Goal: Task Accomplishment & Management: Complete application form

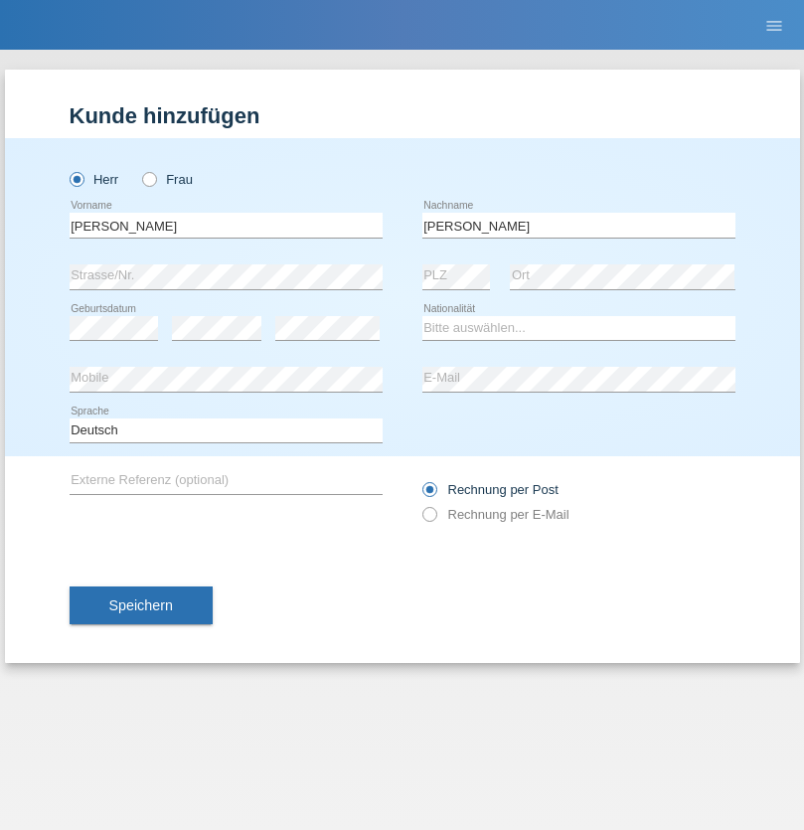
type input "Mohamed"
select select "SY"
select select "C"
select select "21"
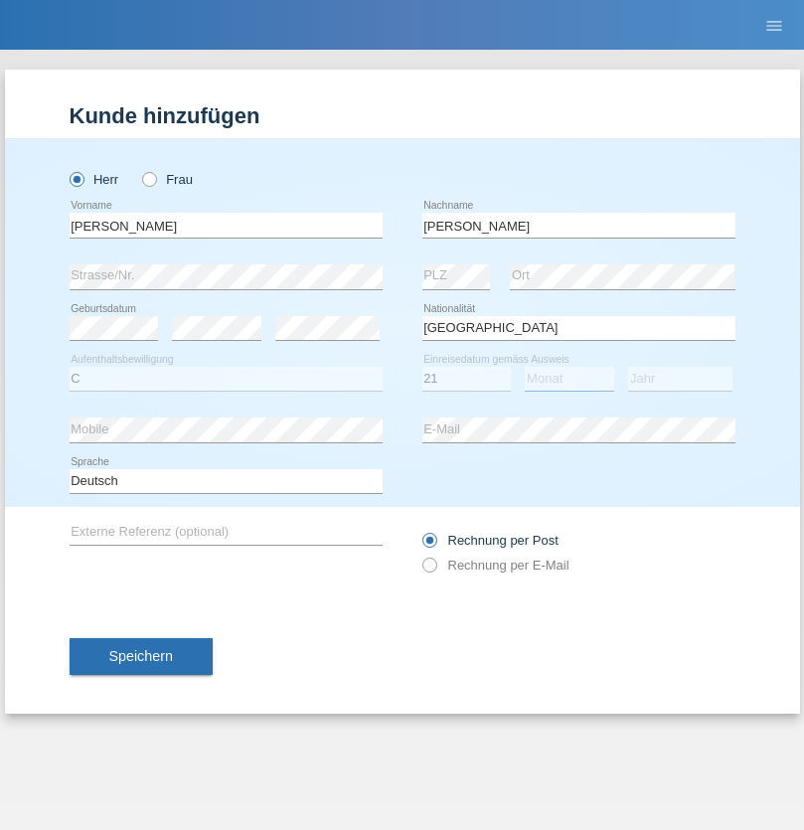
select select "12"
select select "2013"
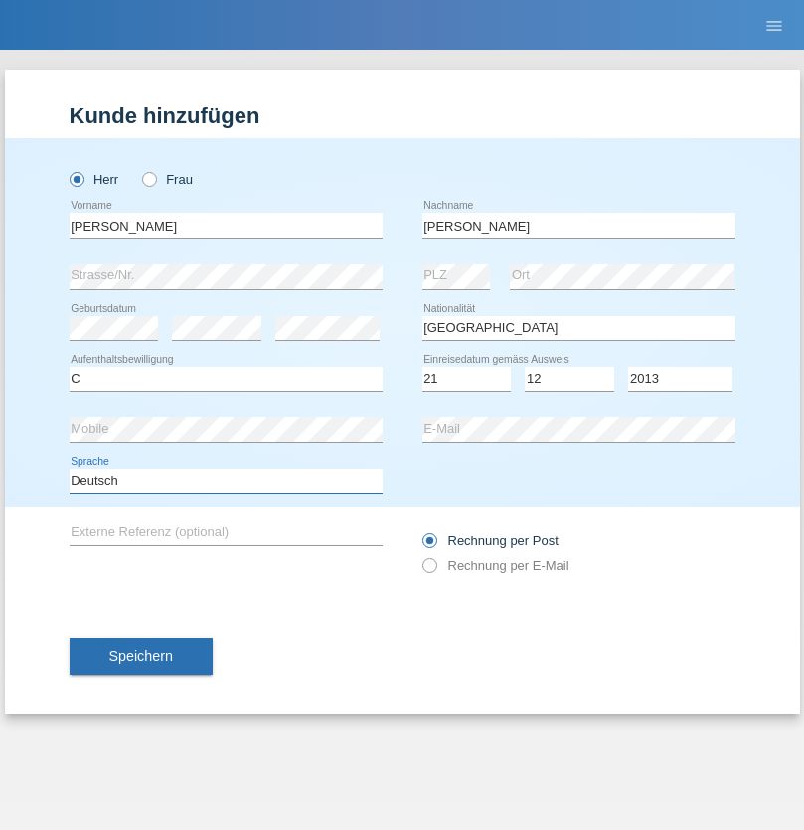
select select "en"
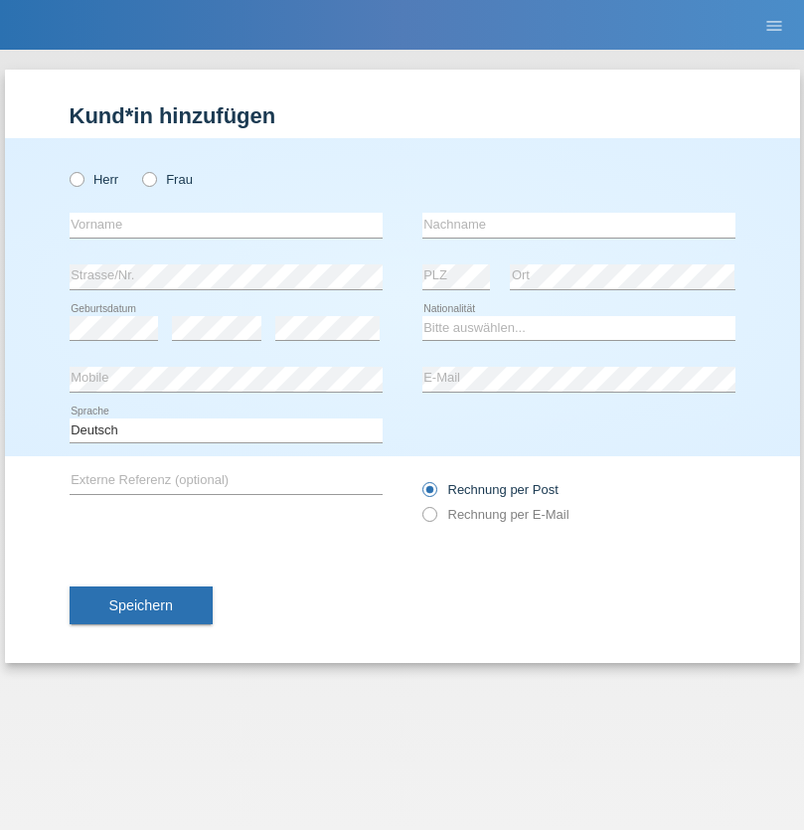
radio input "true"
click at [226, 225] on input "text" at bounding box center [226, 225] width 313 height 25
type input "David"
click at [579, 225] on input "text" at bounding box center [578, 225] width 313 height 25
type input "Senn"
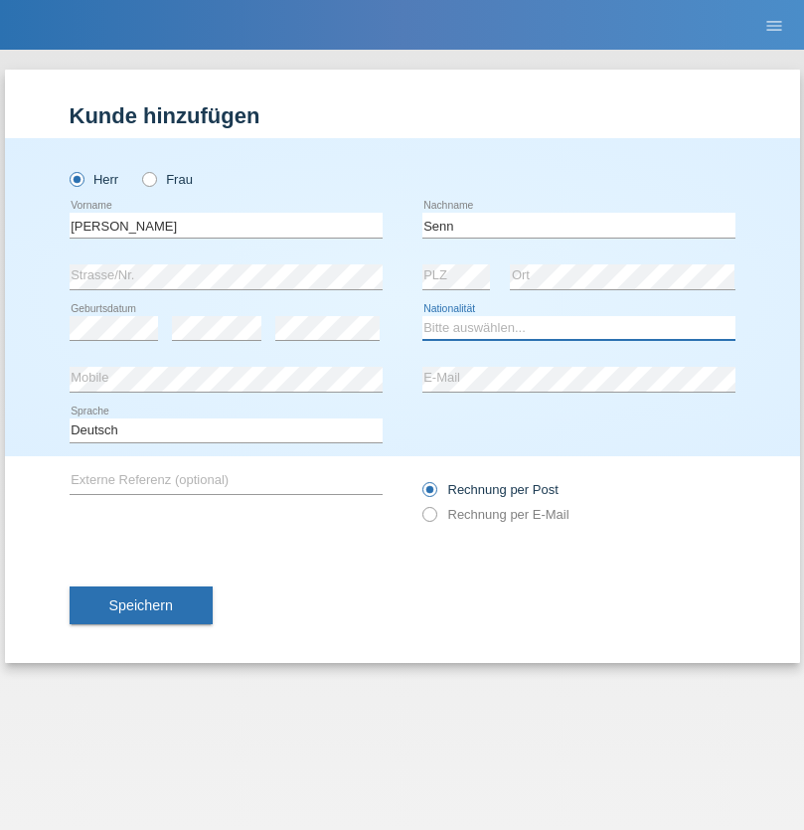
select select "CH"
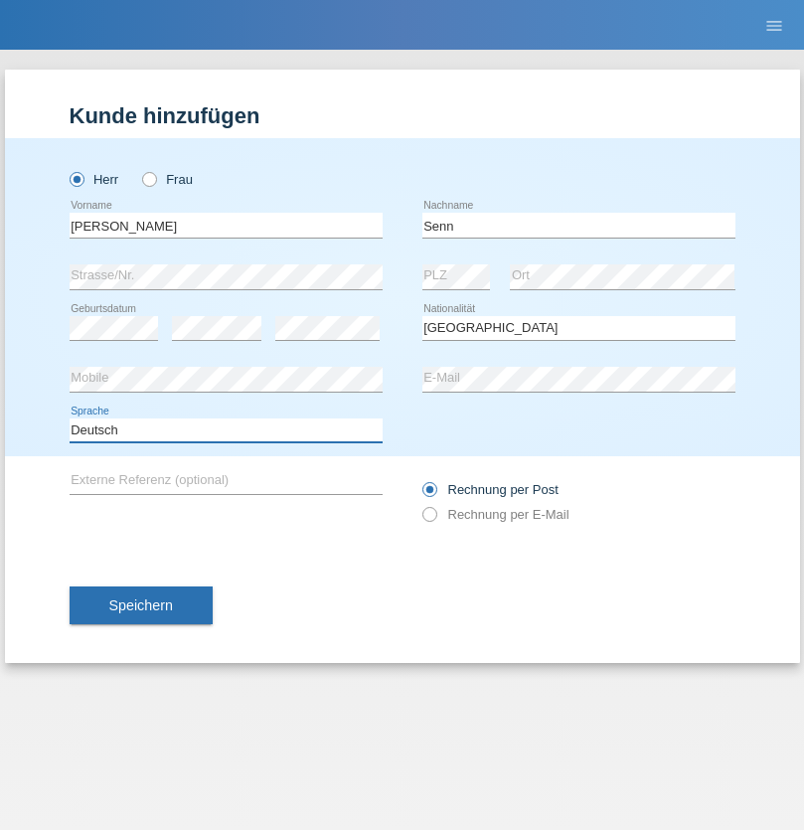
select select "en"
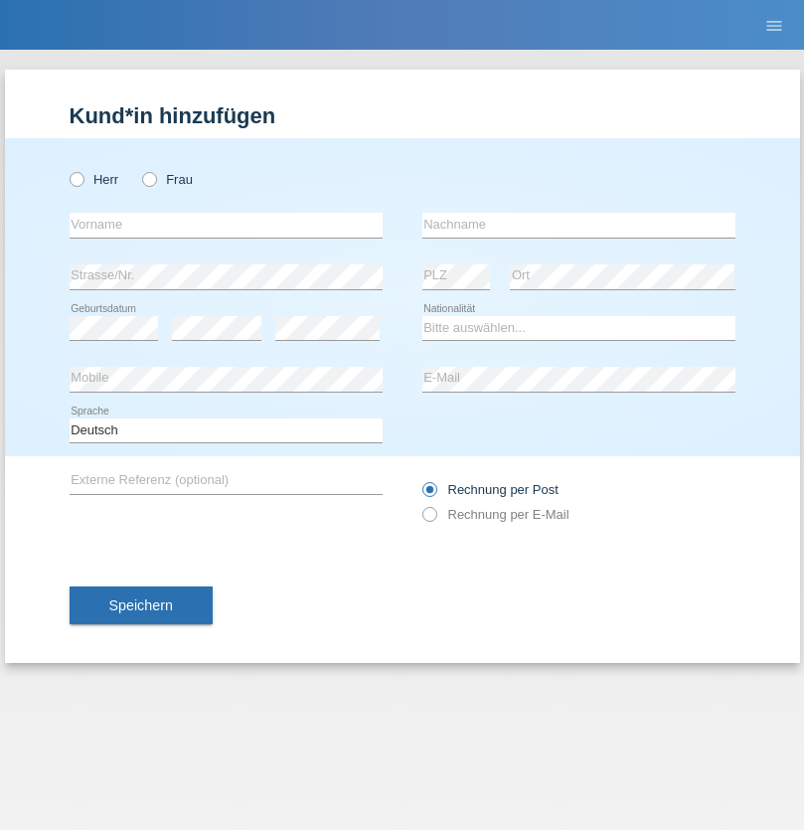
radio input "true"
click at [226, 225] on input "text" at bounding box center [226, 225] width 313 height 25
type input "Petre"
click at [579, 225] on input "text" at bounding box center [578, 225] width 313 height 25
type input "Bujor"
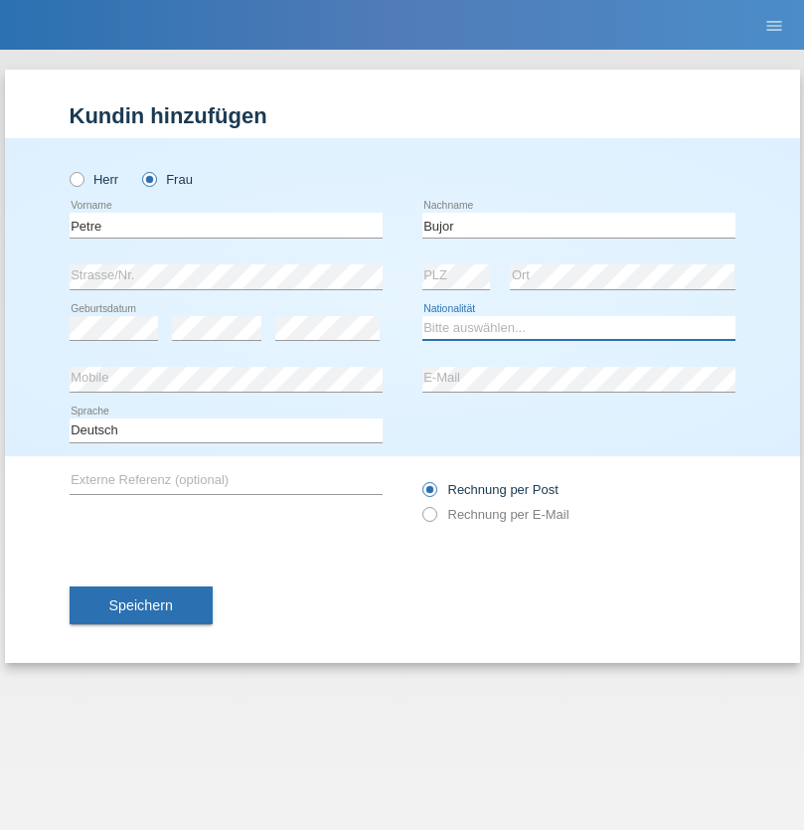
select select "RO"
select select "C"
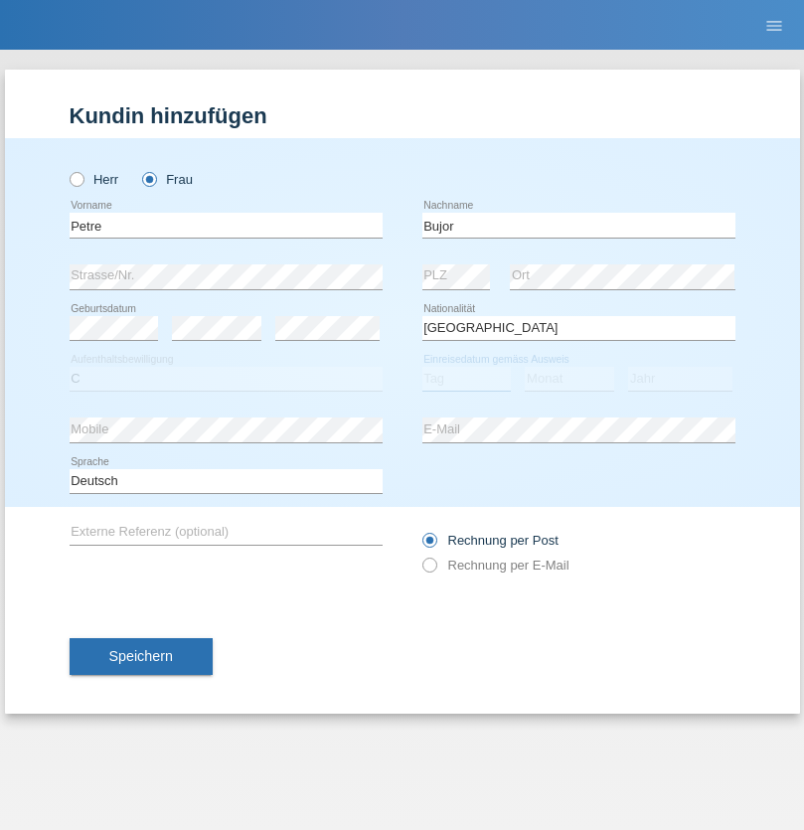
select select "08"
select select "09"
select select "2021"
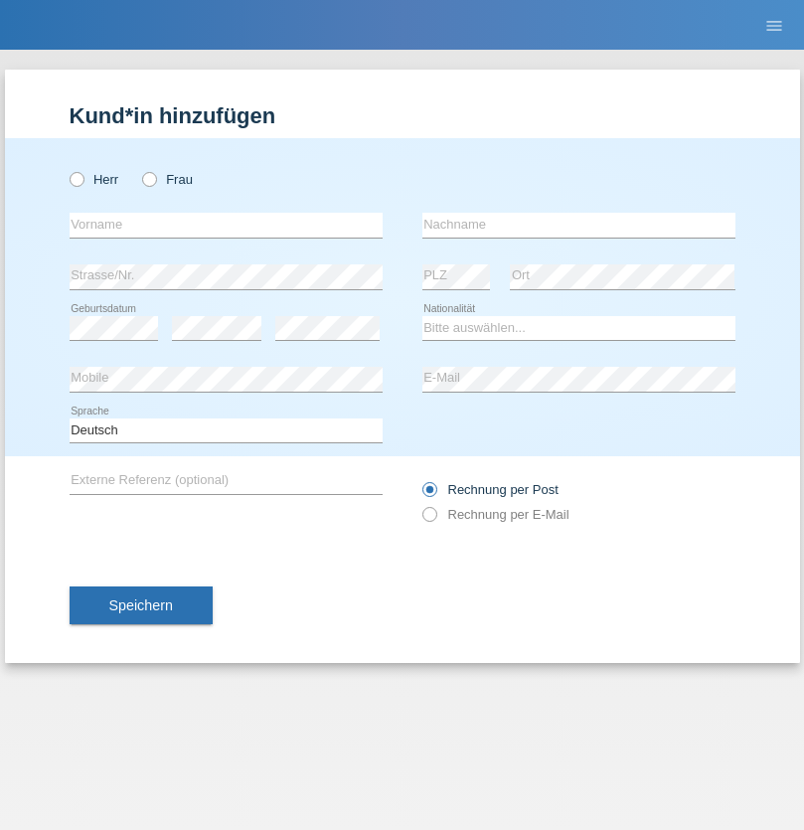
radio input "true"
click at [226, 225] on input "text" at bounding box center [226, 225] width 313 height 25
type input "agnertina"
click at [579, 225] on input "text" at bounding box center [578, 225] width 313 height 25
type input "noshaj"
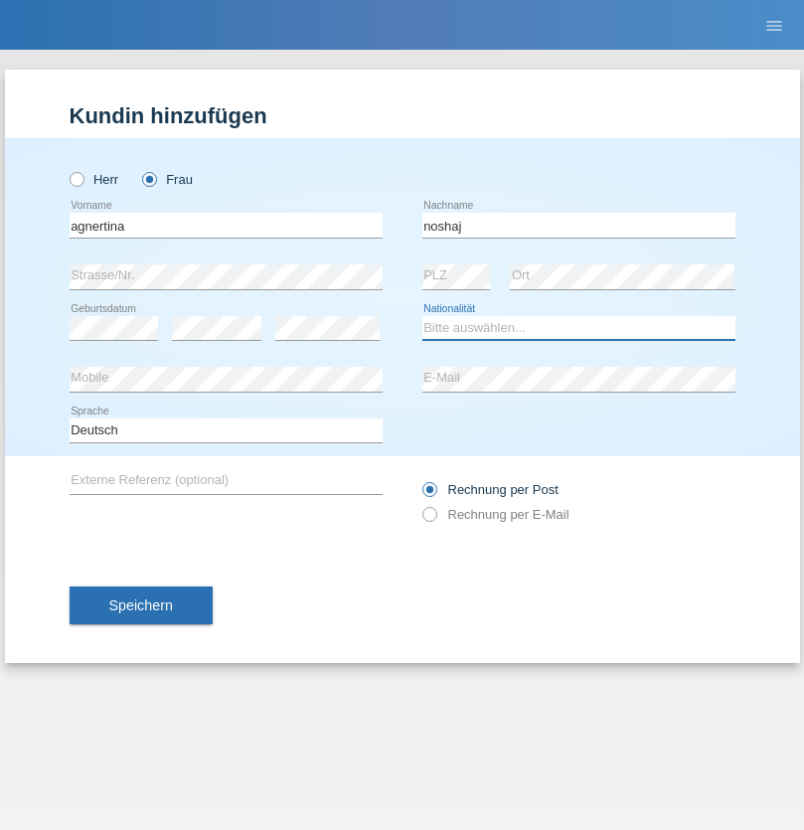
select select "NL"
select select "C"
select select "01"
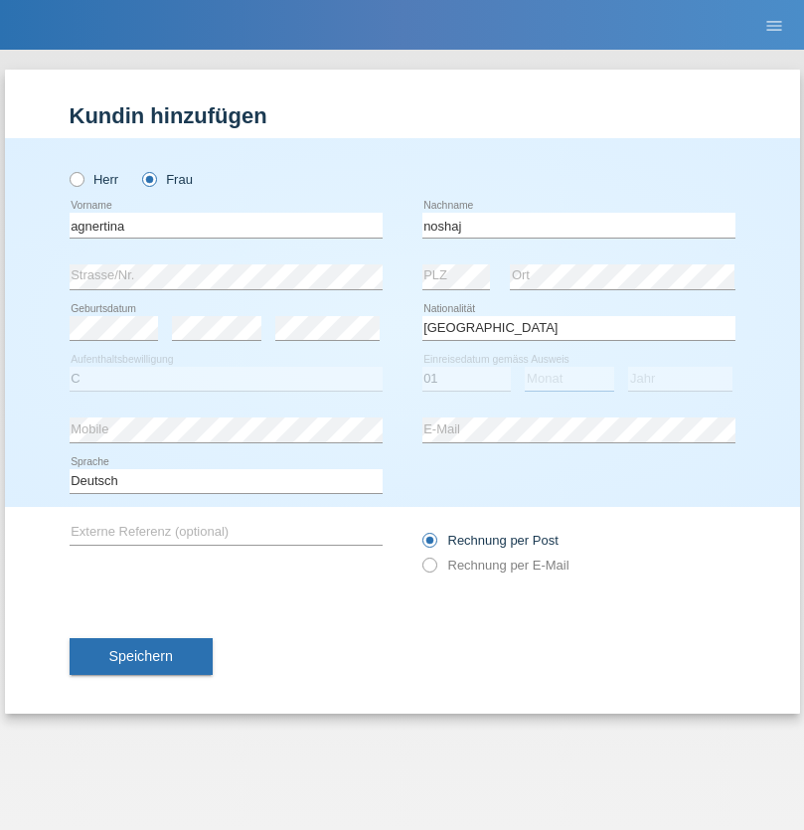
select select "08"
select select "2021"
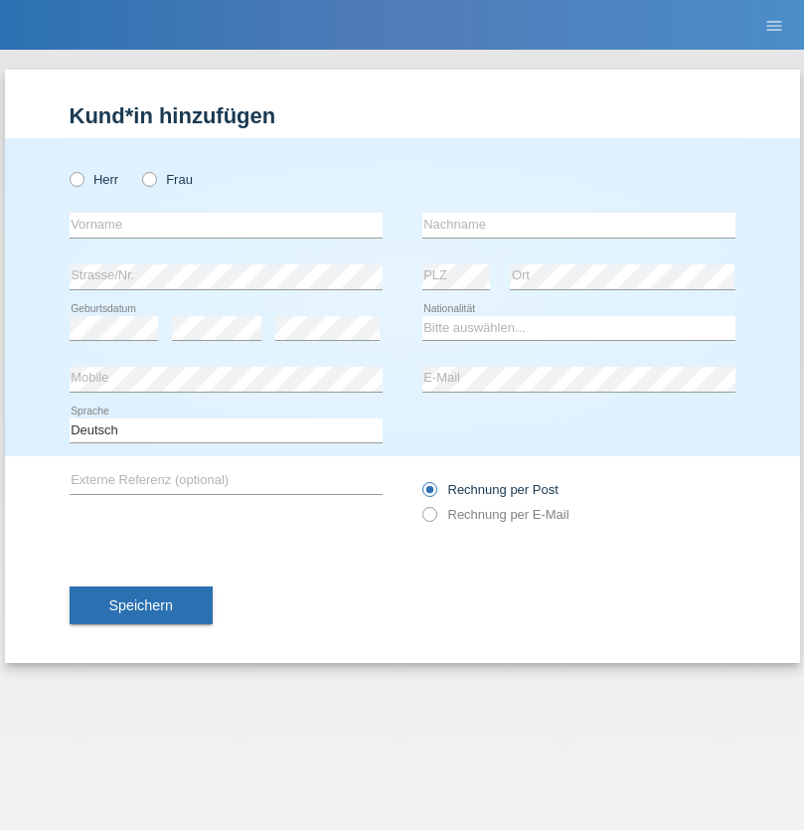
radio input "true"
click at [226, 225] on input "text" at bounding box center [226, 225] width 313 height 25
type input "firat"
click at [579, 225] on input "text" at bounding box center [578, 225] width 313 height 25
type input "kara"
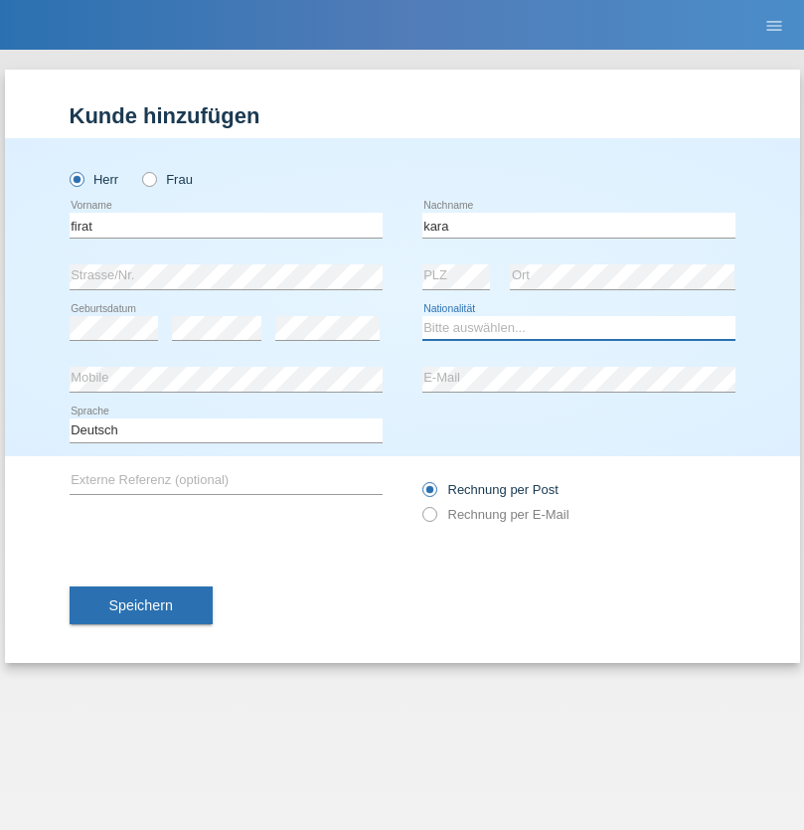
select select "CH"
radio input "true"
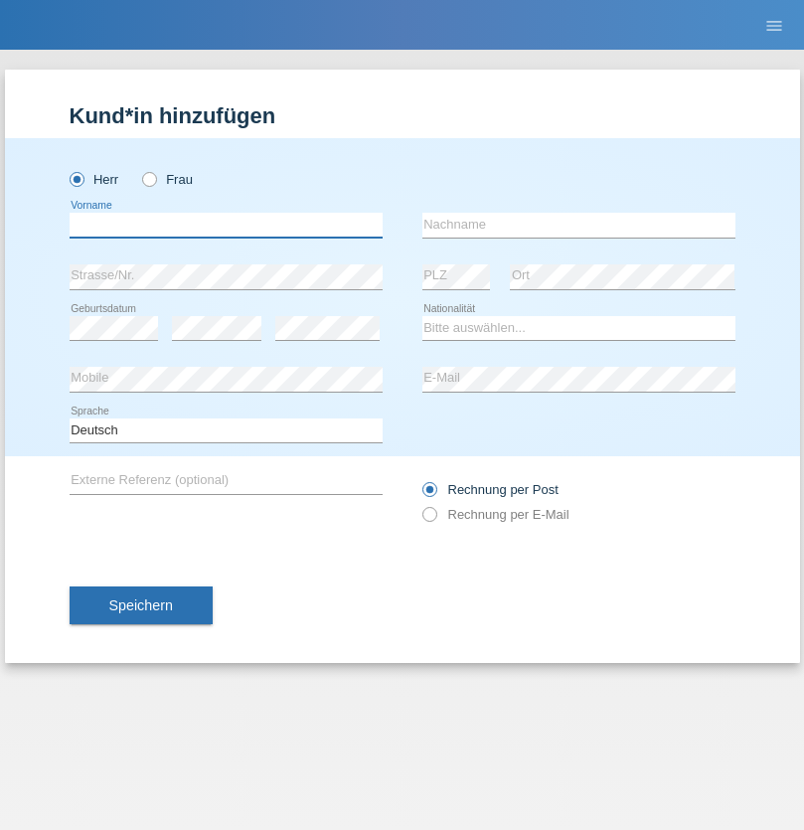
click at [226, 225] on input "text" at bounding box center [226, 225] width 313 height 25
type input "Cristian"
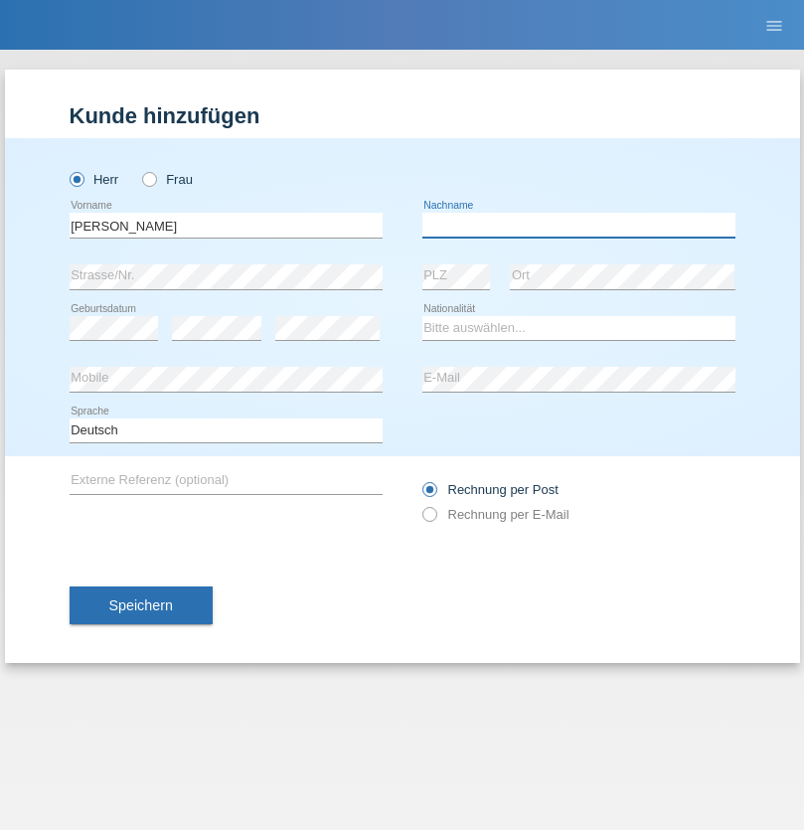
click at [579, 225] on input "text" at bounding box center [578, 225] width 313 height 25
type input "Teeriu"
select select "RO"
select select "C"
select select "08"
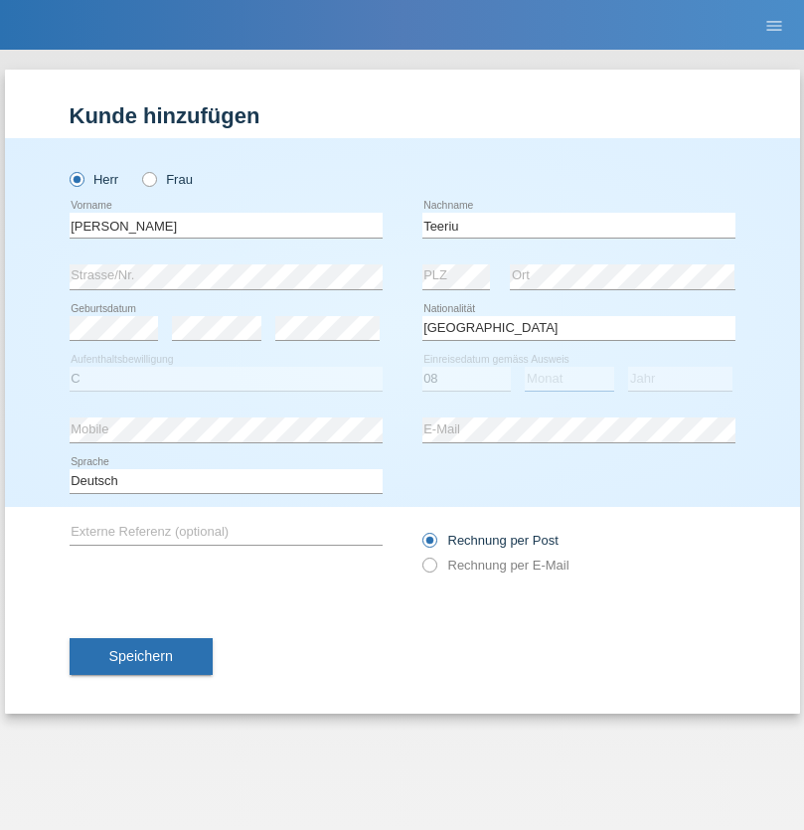
select select "09"
select select "2021"
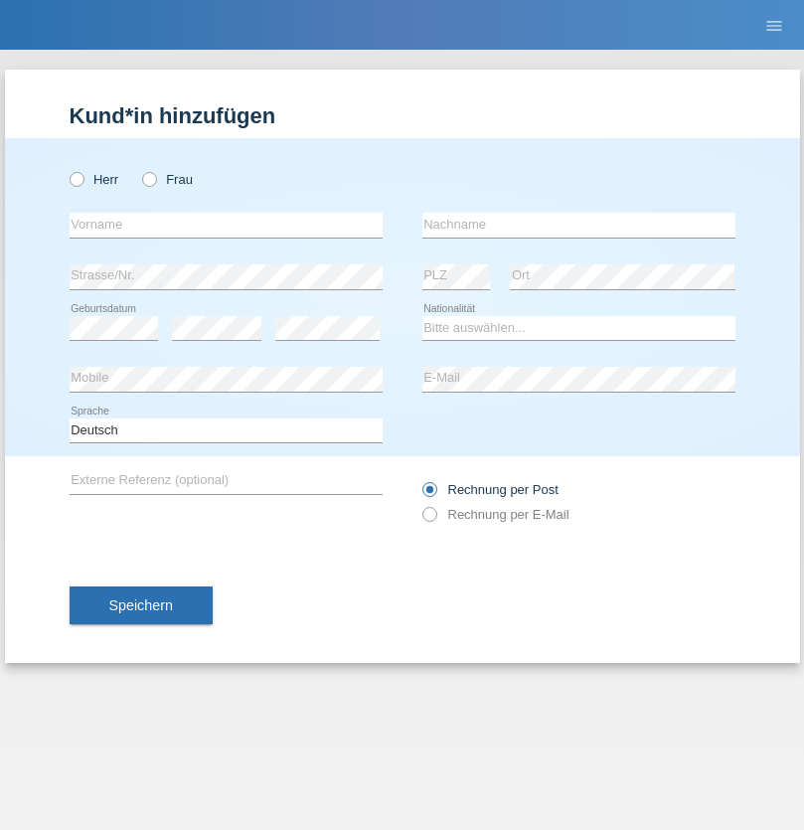
radio input "true"
click at [226, 225] on input "text" at bounding box center [226, 225] width 313 height 25
type input "[PERSON_NAME]"
click at [579, 225] on input "text" at bounding box center [578, 225] width 313 height 25
type input "Dössegger"
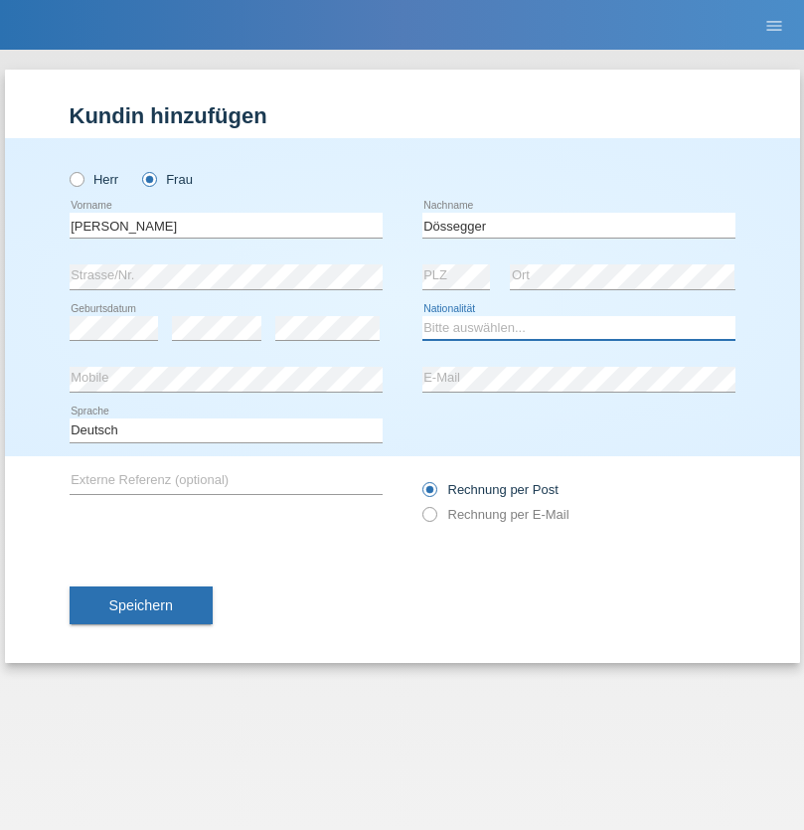
select select "CH"
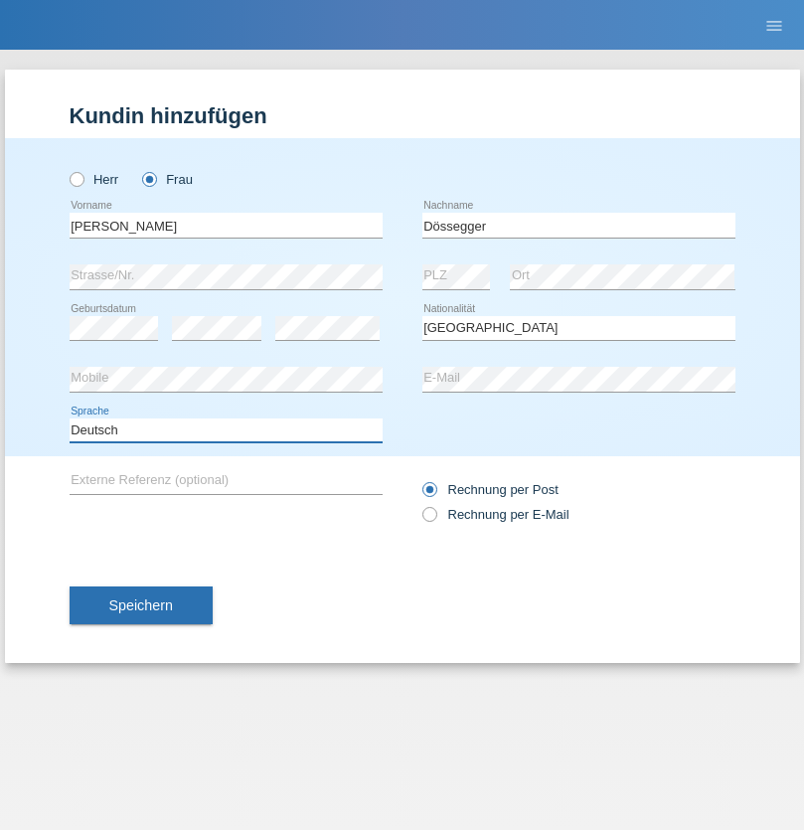
select select "en"
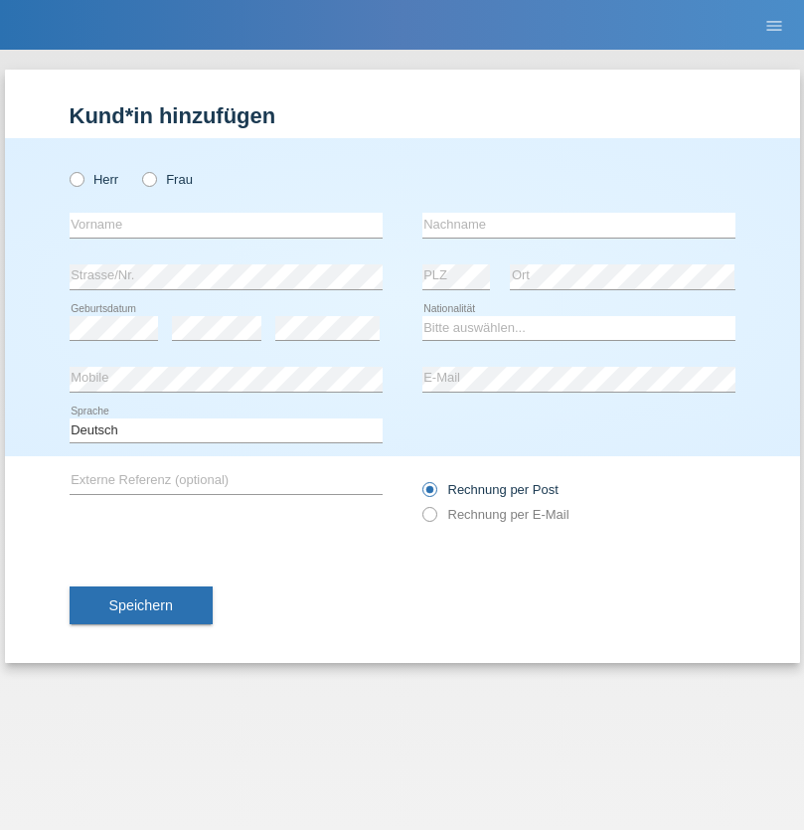
radio input "true"
click at [226, 225] on input "text" at bounding box center [226, 225] width 313 height 25
type input "Senije"
click at [579, 225] on input "text" at bounding box center [578, 225] width 313 height 25
type input "[DEMOGRAPHIC_DATA]"
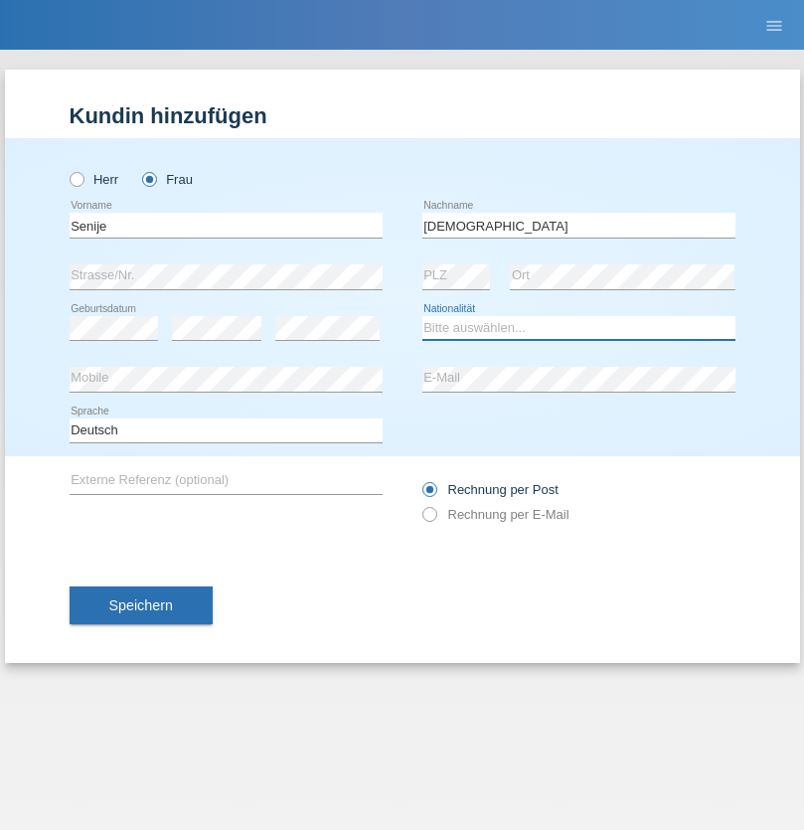
select select "CH"
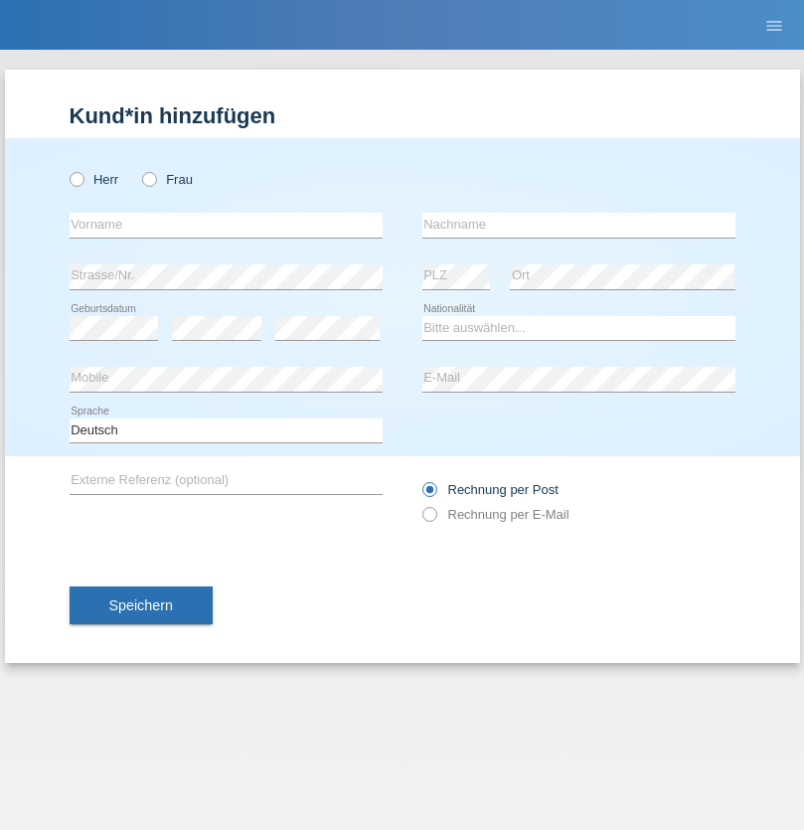
radio input "true"
click at [226, 225] on input "text" at bounding box center [226, 225] width 313 height 25
type input "Andy"
click at [579, 225] on input "text" at bounding box center [578, 225] width 313 height 25
type input "Priestley"
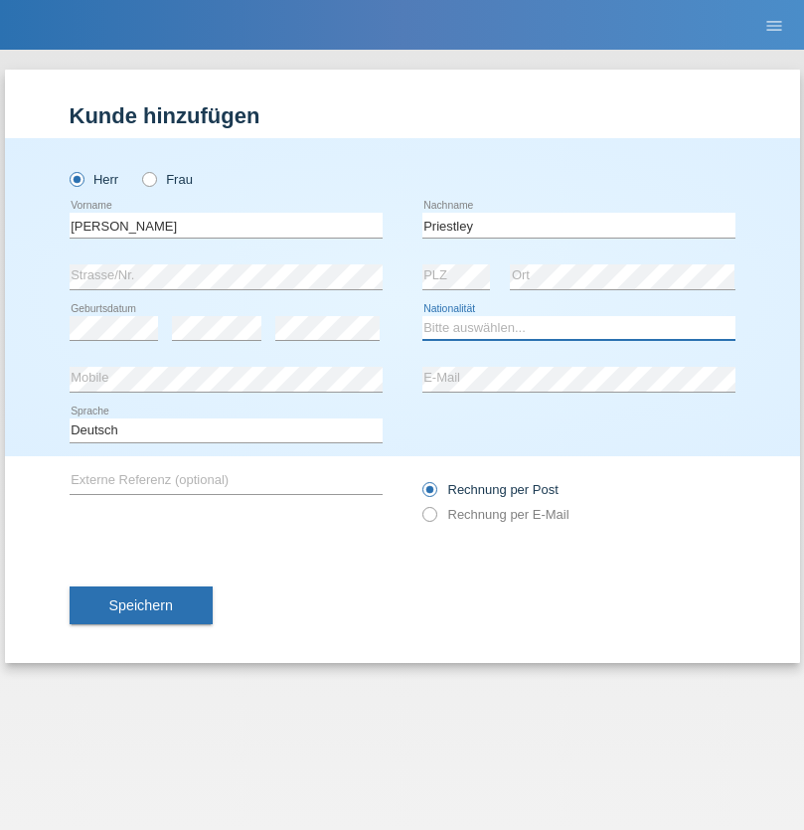
select select "CH"
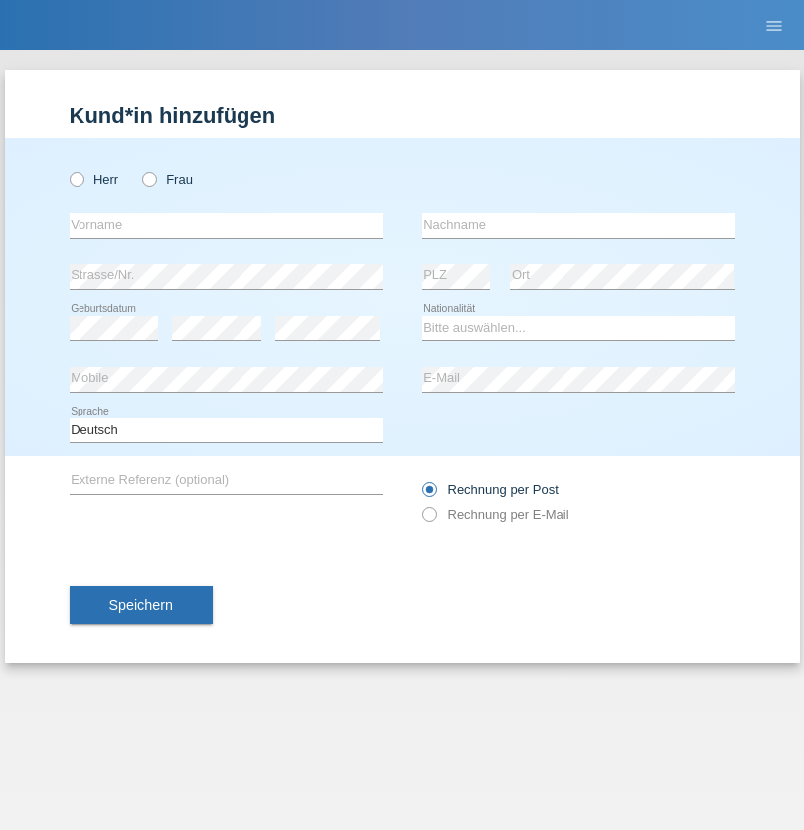
radio input "true"
click at [226, 225] on input "text" at bounding box center [226, 225] width 313 height 25
type input "[PERSON_NAME]"
click at [579, 225] on input "text" at bounding box center [578, 225] width 313 height 25
type input "Fortugno"
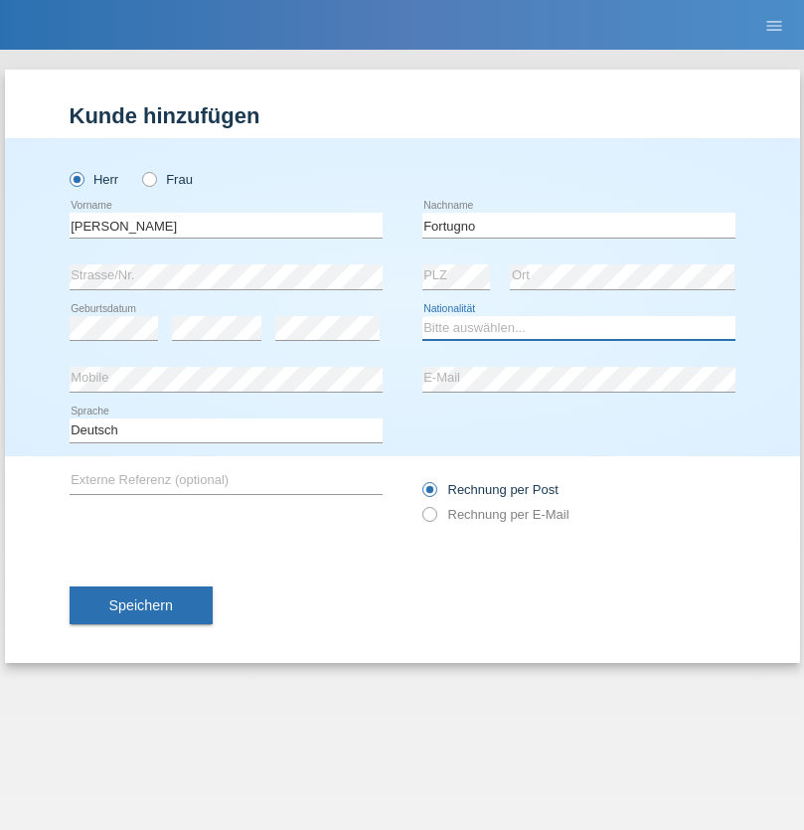
select select "IT"
select select "C"
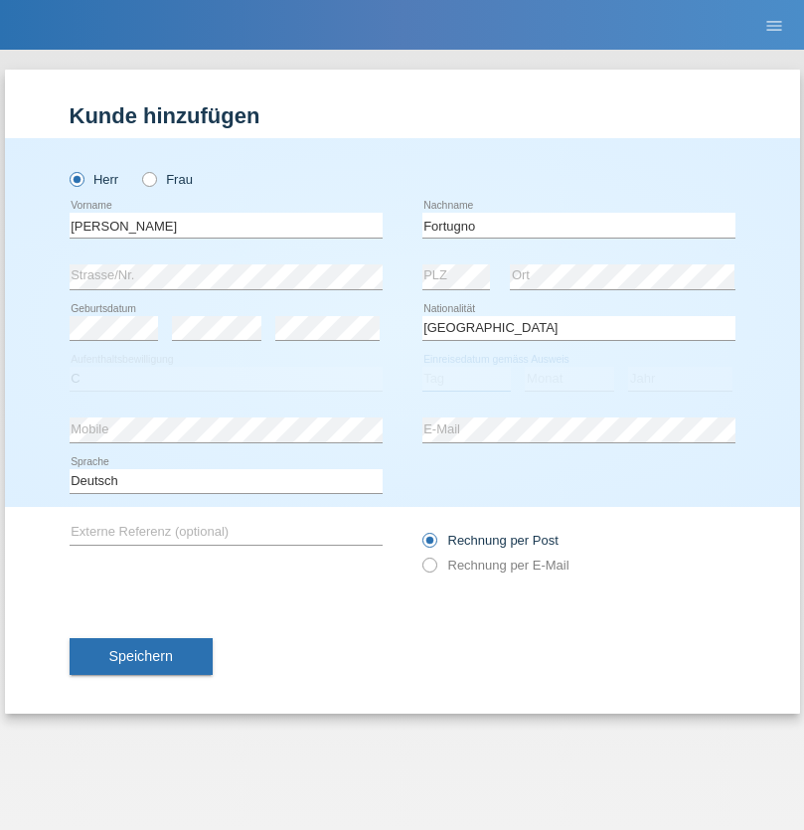
select select "09"
select select "08"
select select "2006"
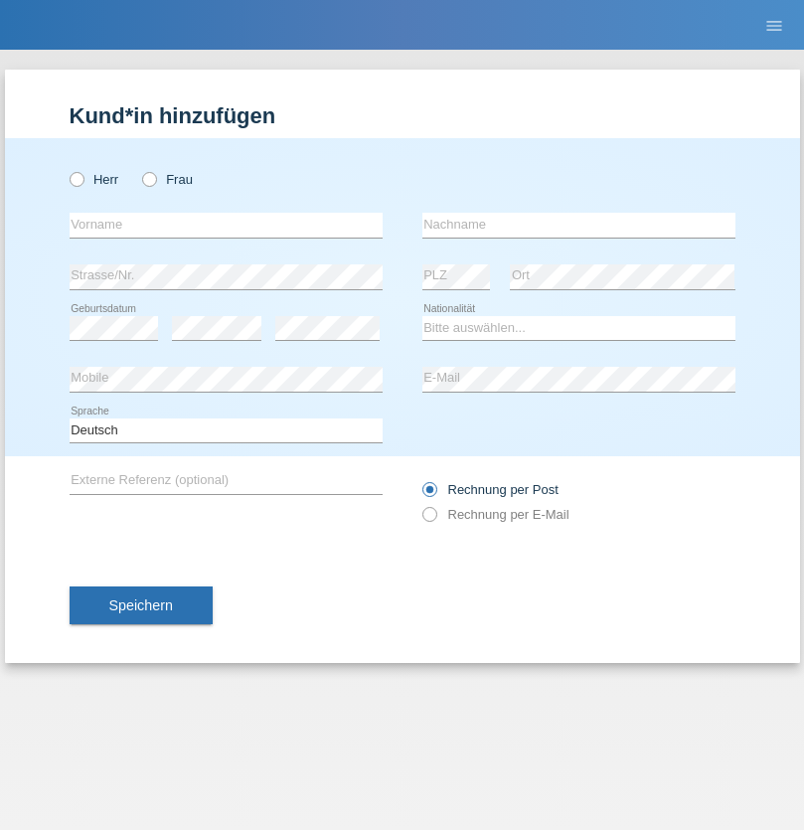
radio input "true"
click at [226, 225] on input "text" at bounding box center [226, 225] width 313 height 25
type input "[PERSON_NAME]"
click at [579, 225] on input "text" at bounding box center [578, 225] width 313 height 25
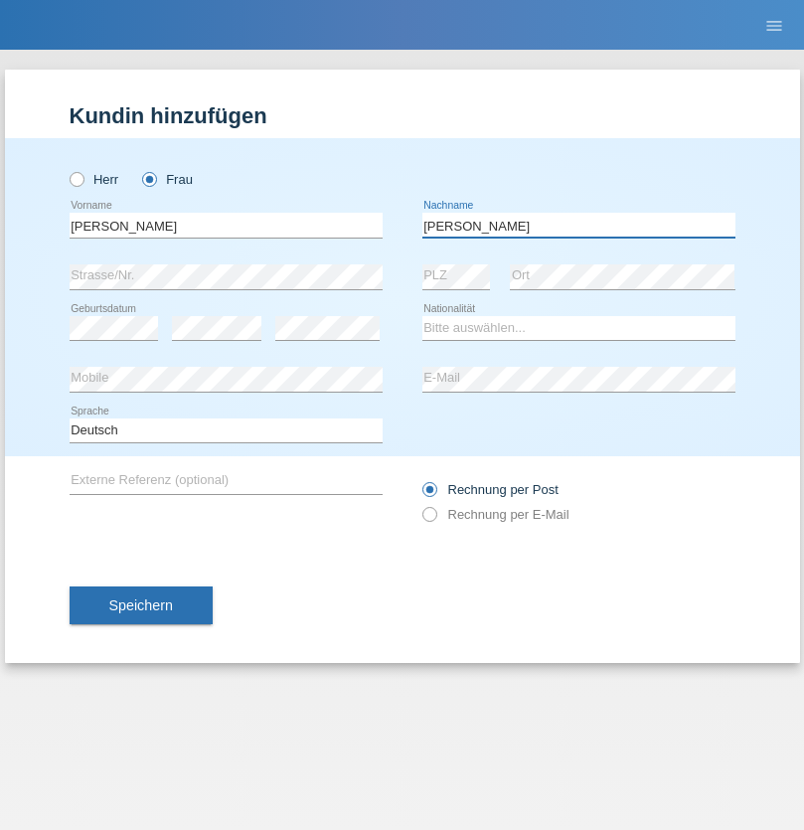
type input "[PERSON_NAME]"
select select "UA"
select select "C"
select select "23"
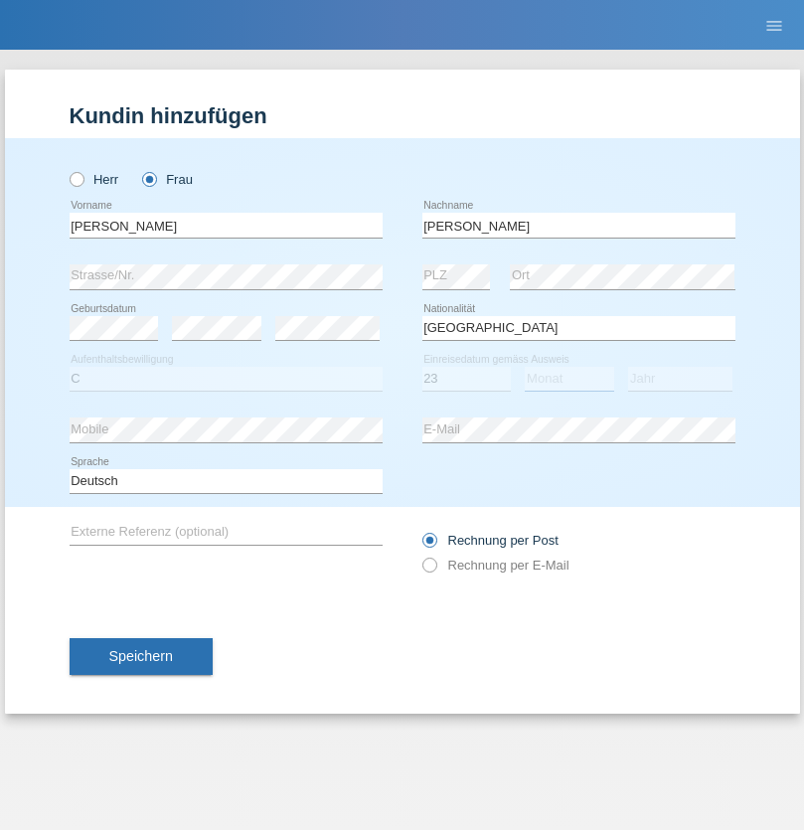
select select "10"
select select "2021"
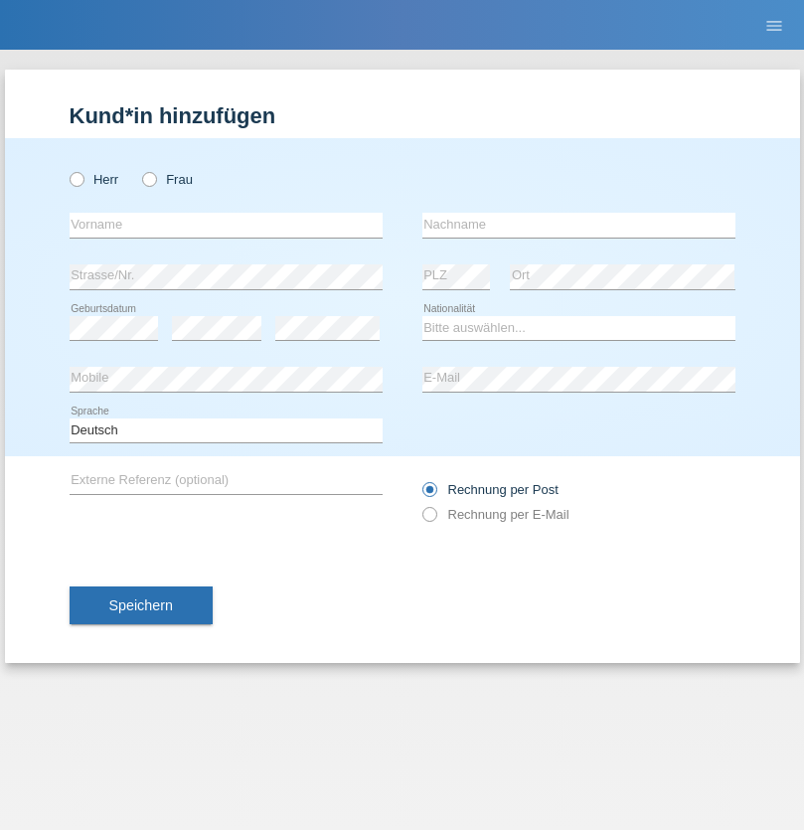
radio input "true"
click at [226, 225] on input "text" at bounding box center [226, 225] width 313 height 25
type input "Nuria"
click at [579, 225] on input "text" at bounding box center [578, 225] width 313 height 25
type input "D'Antino"
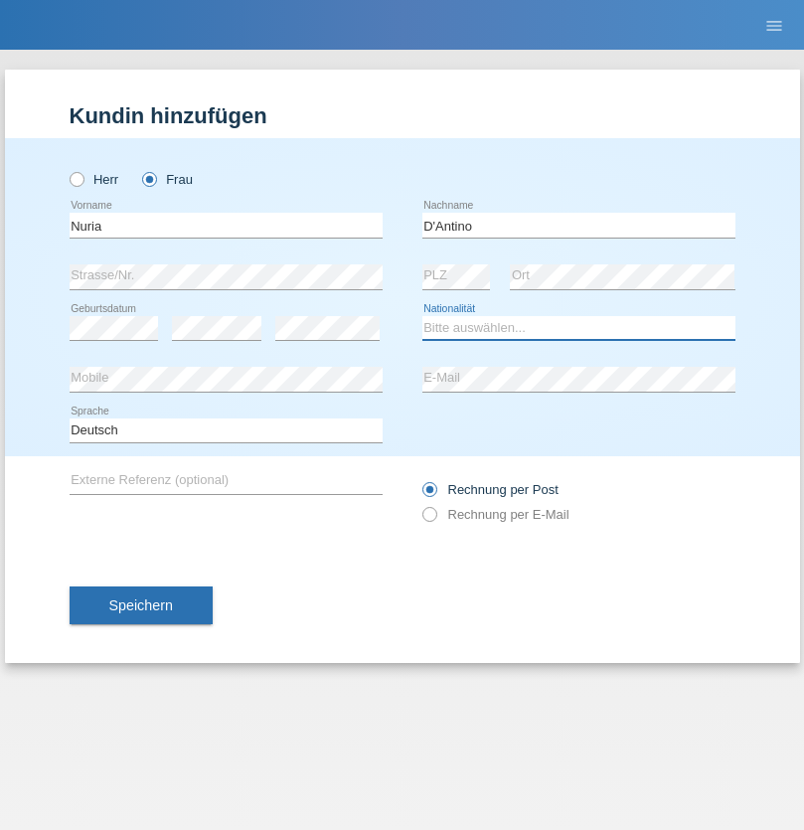
select select "CH"
